Goal: Information Seeking & Learning: Compare options

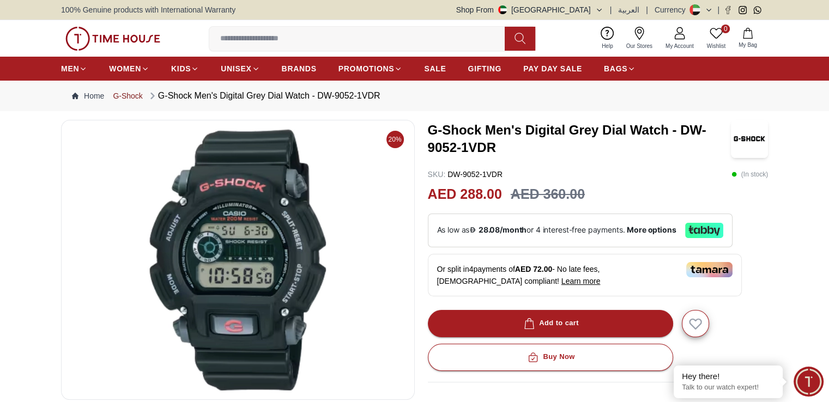
click at [125, 96] on link "G-Shock" at bounding box center [127, 96] width 29 height 11
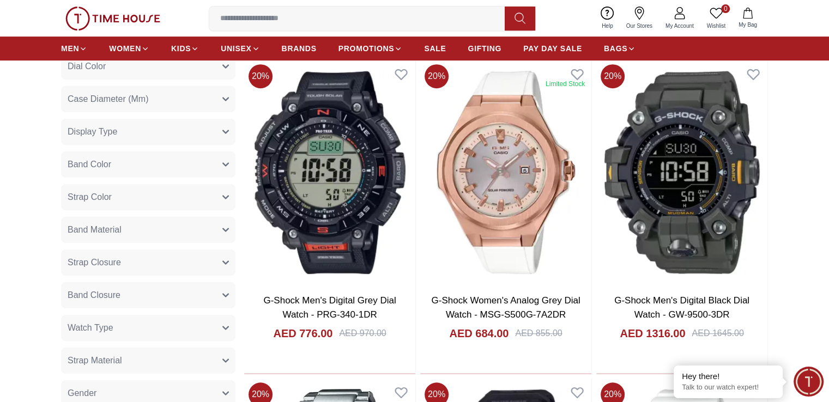
scroll to position [273, 0]
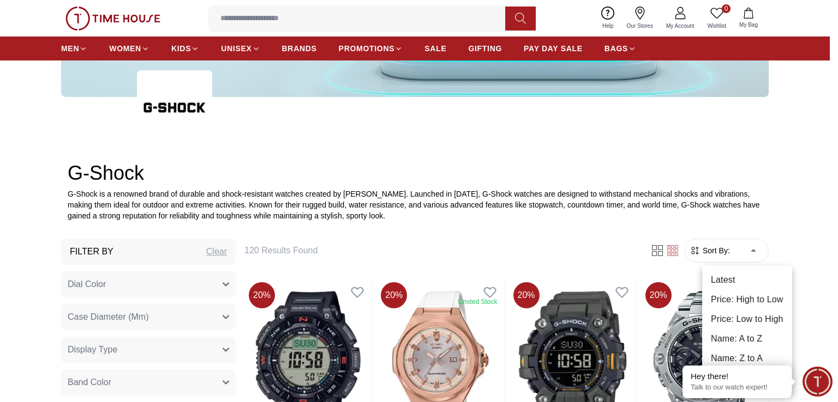
click at [748, 322] on li "Price: Low to High" at bounding box center [747, 320] width 90 height 20
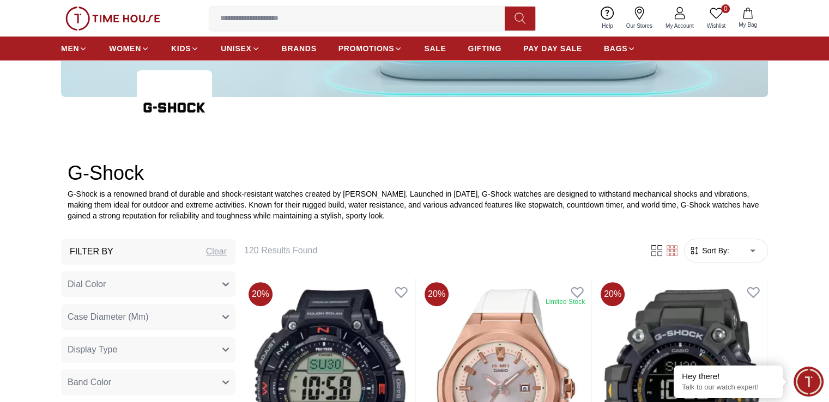
type input "*"
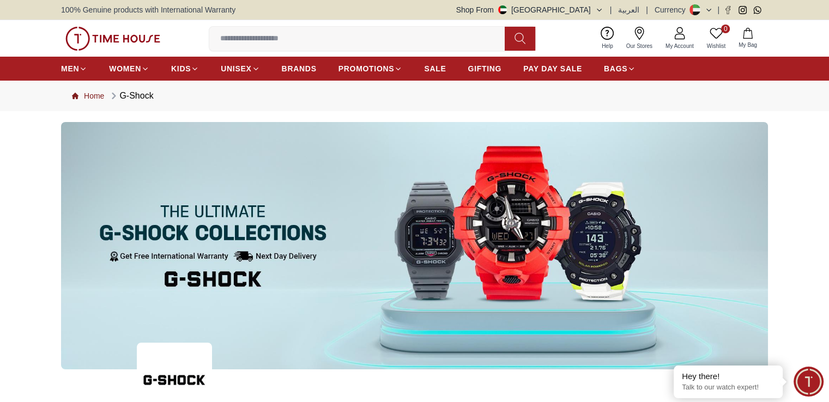
click at [93, 94] on link "Home" at bounding box center [88, 96] width 32 height 11
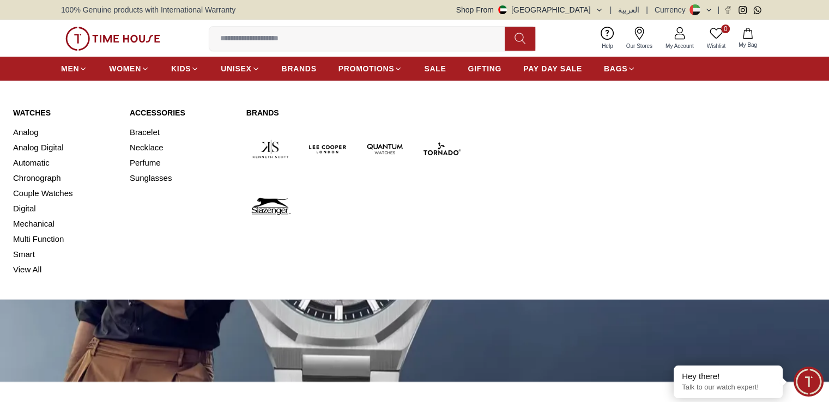
click at [30, 111] on link "Watches" at bounding box center [65, 112] width 104 height 11
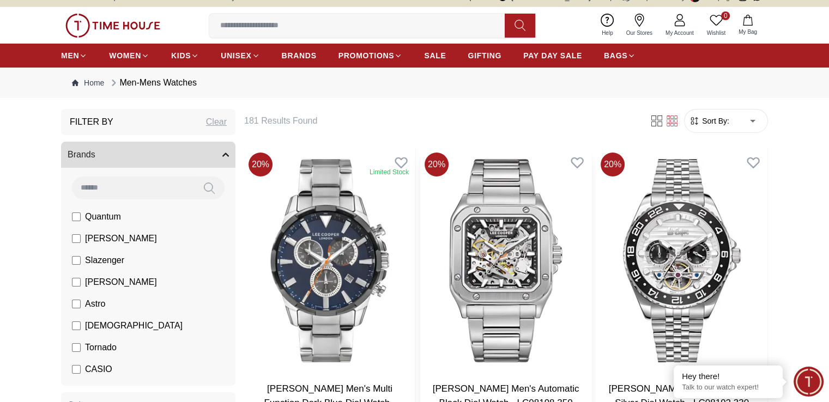
scroll to position [55, 0]
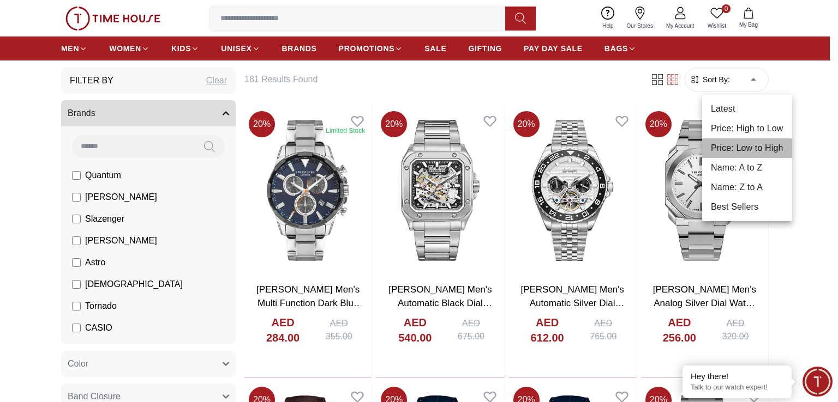
click at [729, 145] on li "Price: Low to High" at bounding box center [747, 149] width 90 height 20
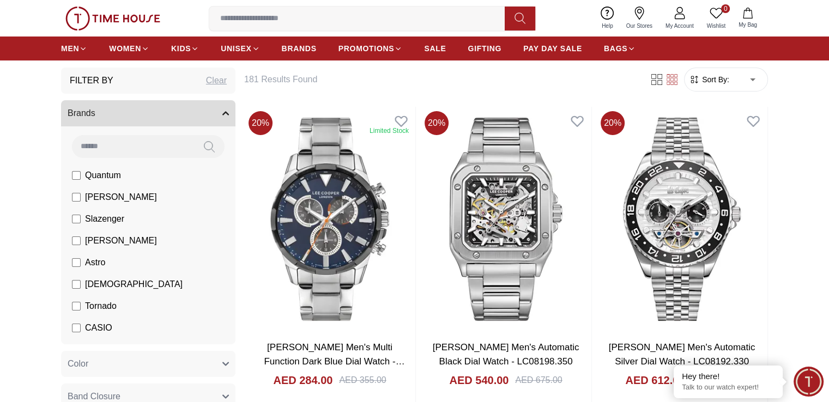
type input "*"
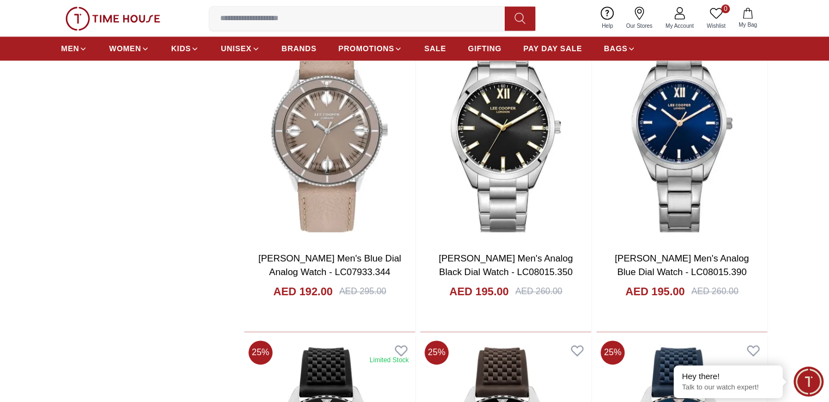
scroll to position [1254, 0]
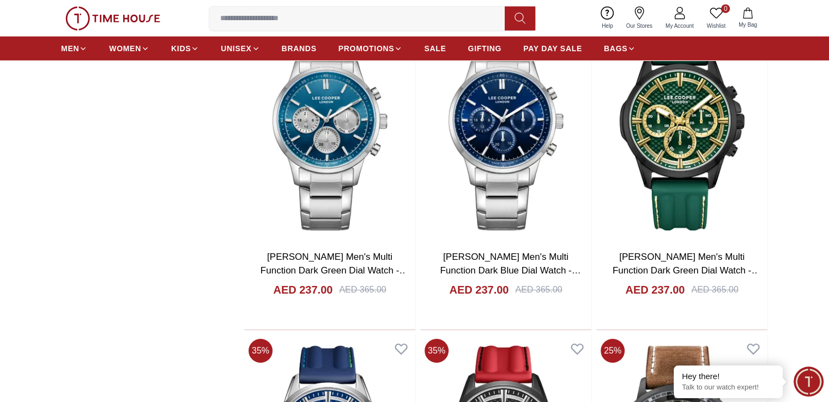
scroll to position [3654, 0]
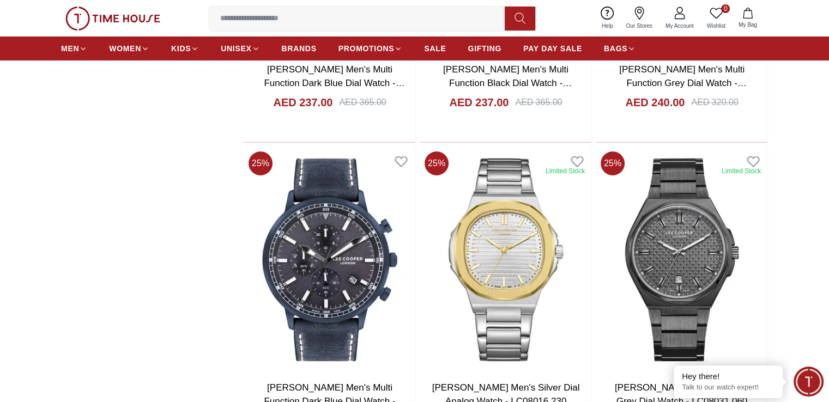
scroll to position [4090, 0]
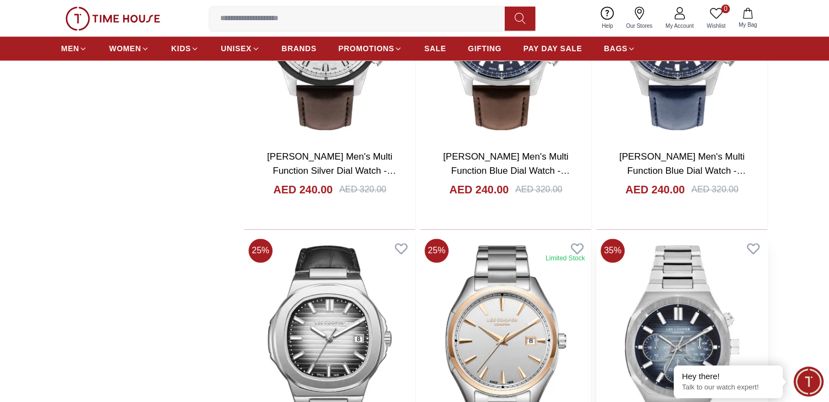
scroll to position [5345, 0]
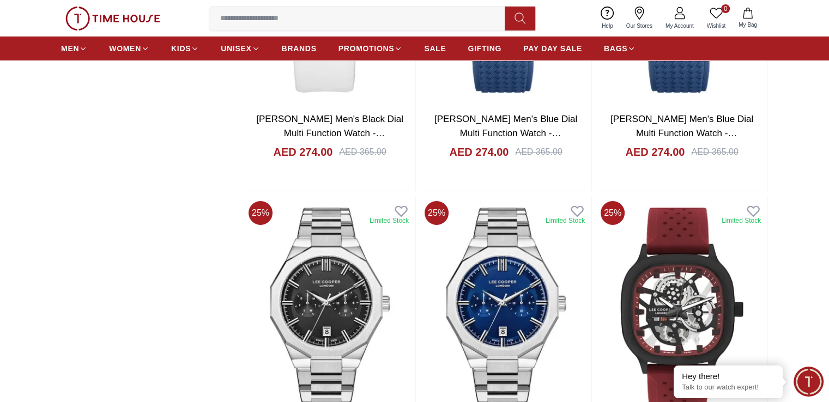
scroll to position [8246, 0]
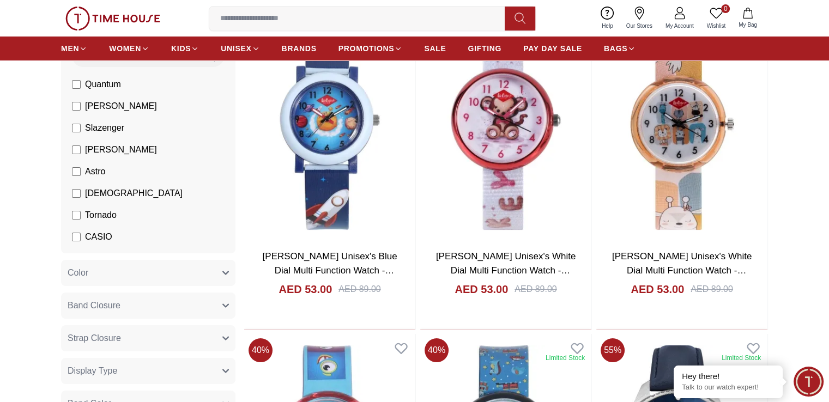
scroll to position [110, 0]
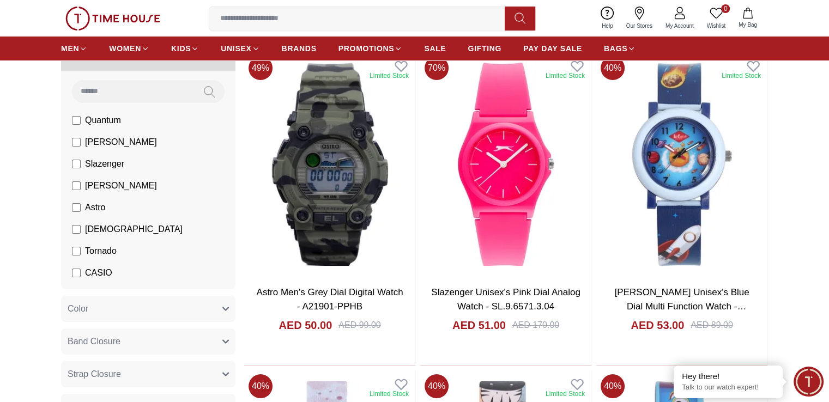
scroll to position [55, 0]
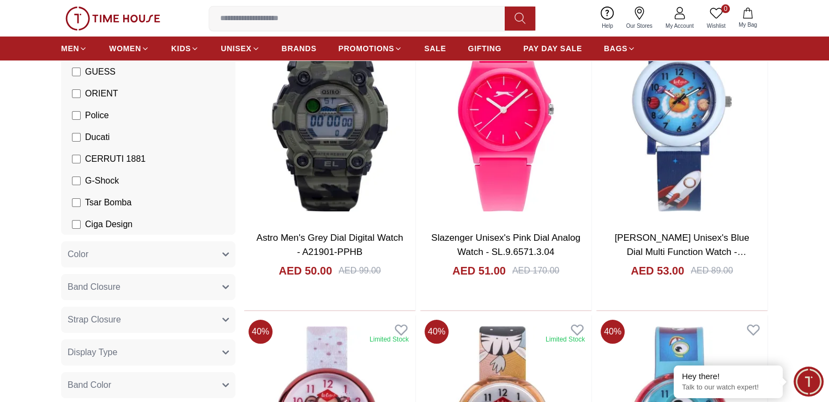
scroll to position [136, 0]
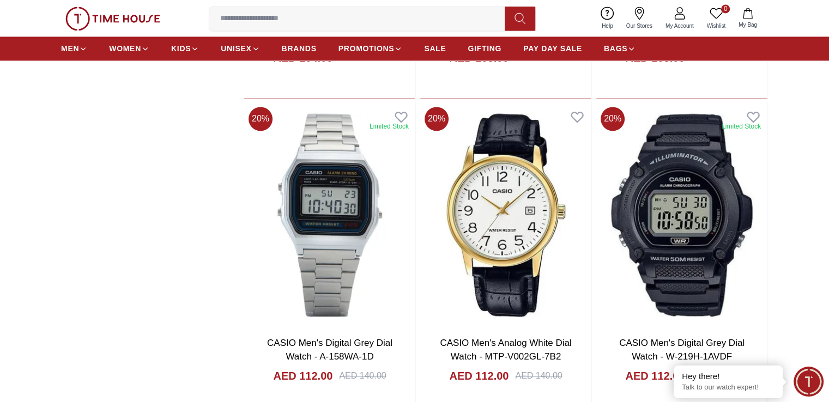
scroll to position [1691, 0]
